Goal: Find specific page/section: Find specific page/section

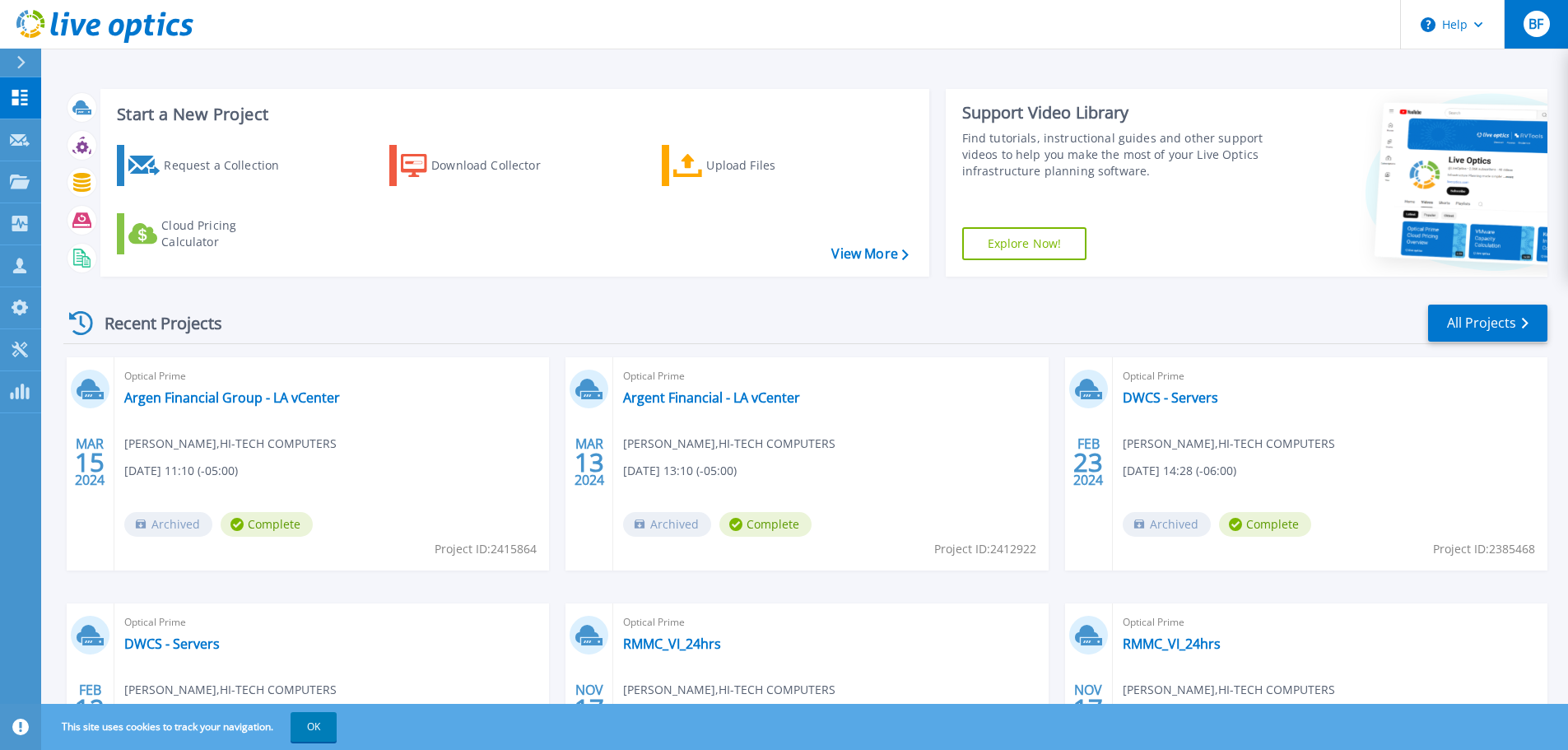
click at [1546, 22] on div "BF" at bounding box center [1536, 24] width 27 height 27
click at [1027, 68] on div "Start a New Project Request a Collection Download Collector Upload Files Cloud …" at bounding box center [805, 431] width 1527 height 863
click at [13, 100] on icon at bounding box center [20, 98] width 15 height 15
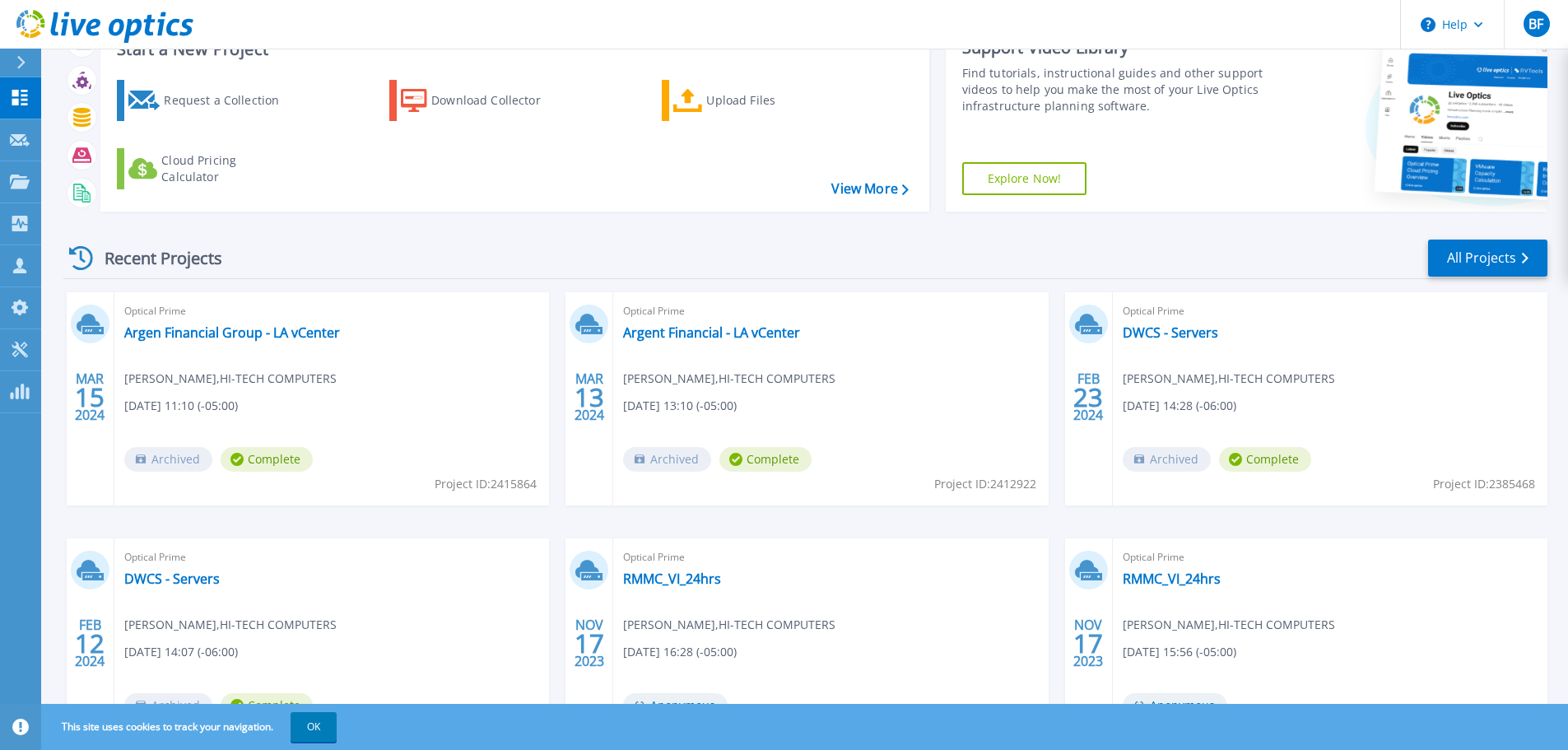
scroll to position [162, 0]
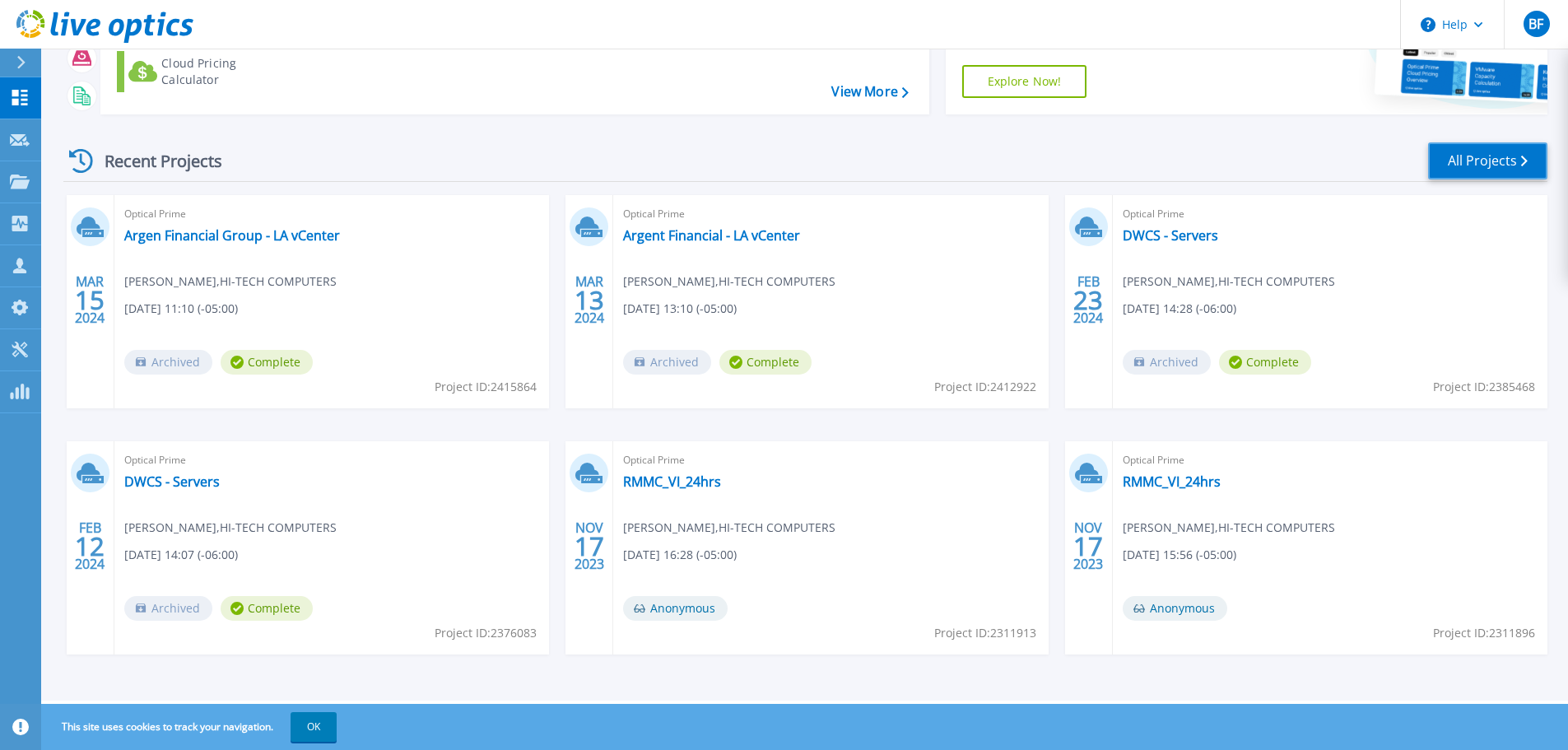
click at [1521, 163] on icon at bounding box center [1524, 161] width 7 height 11
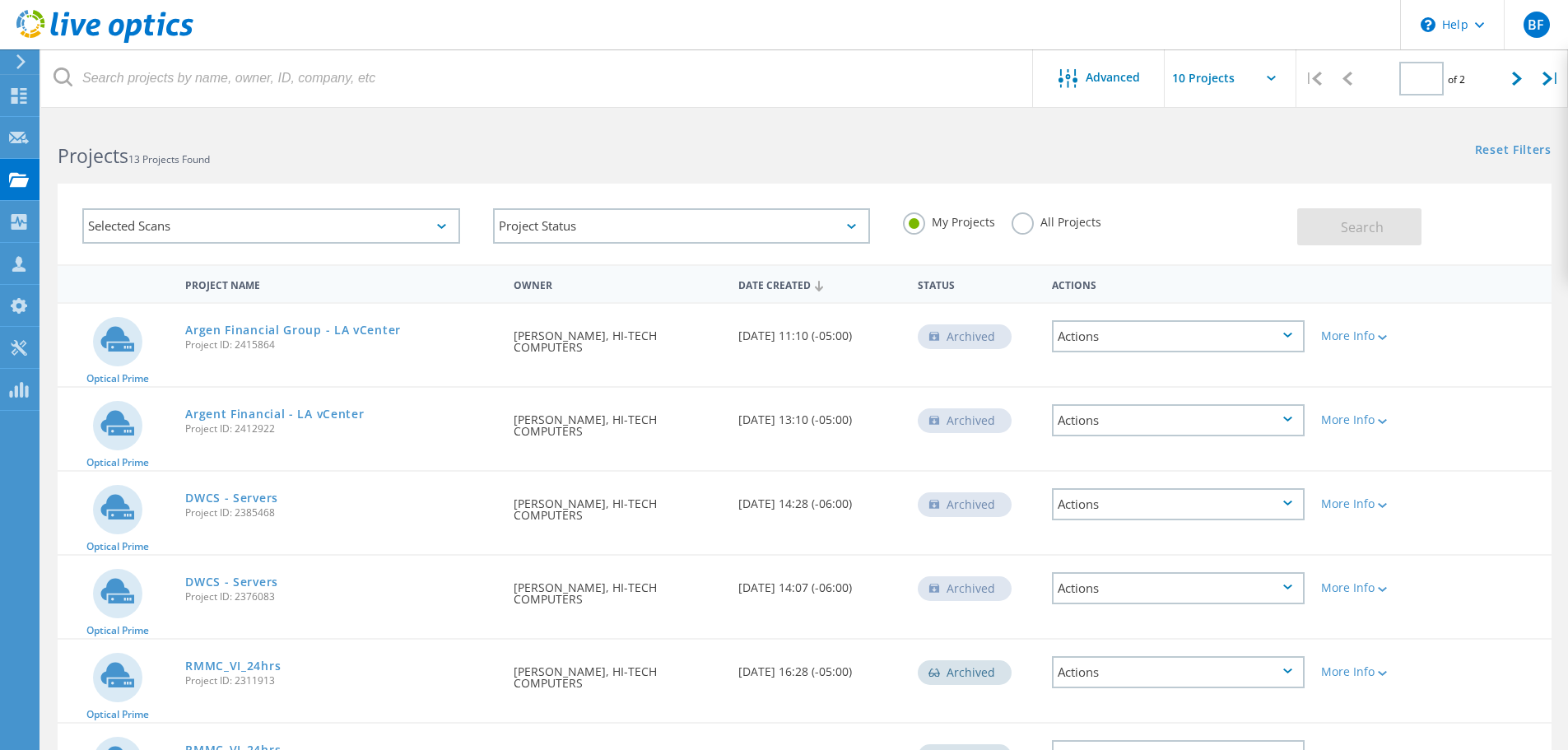
type input "1"
